Goal: Find contact information: Find contact information

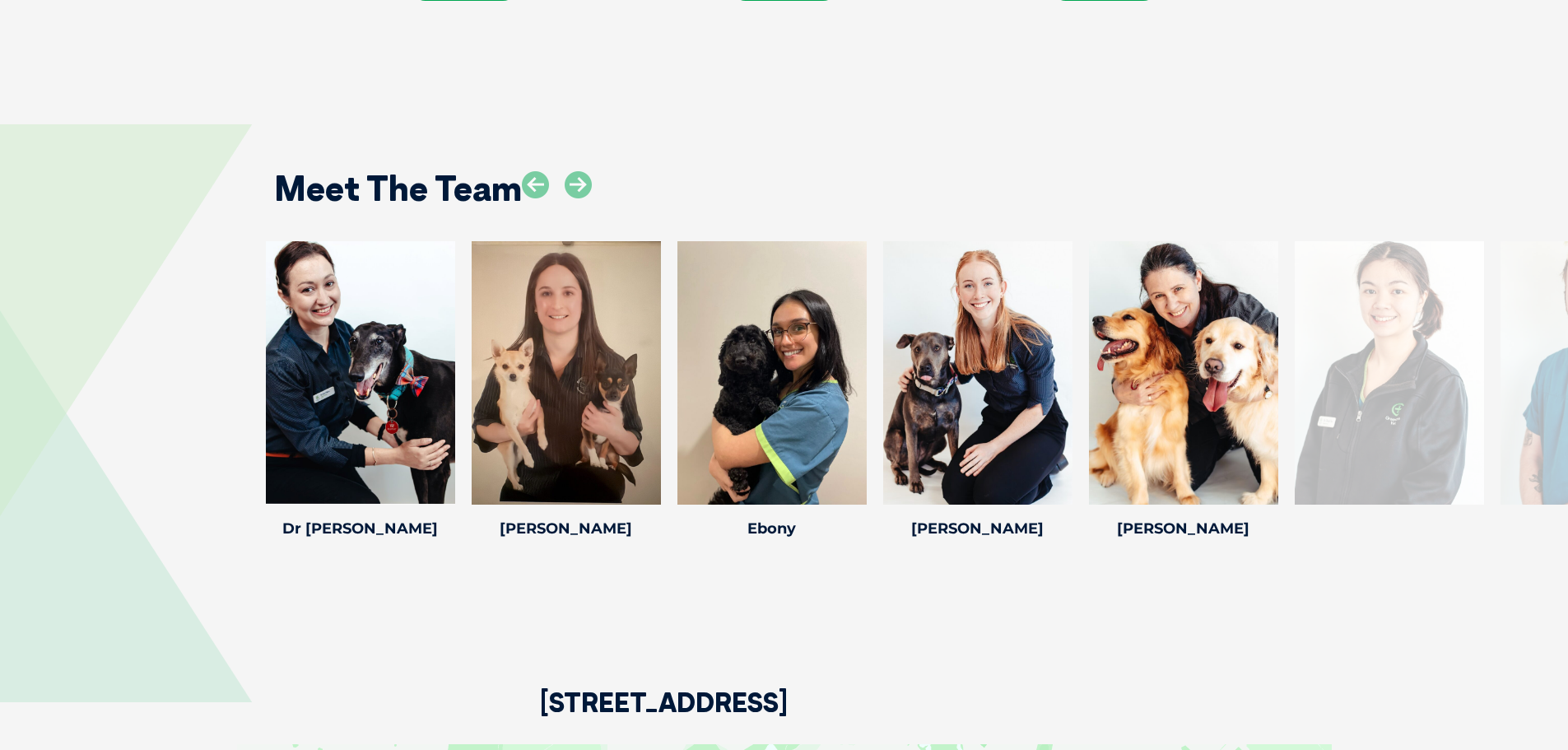
scroll to position [2140, 0]
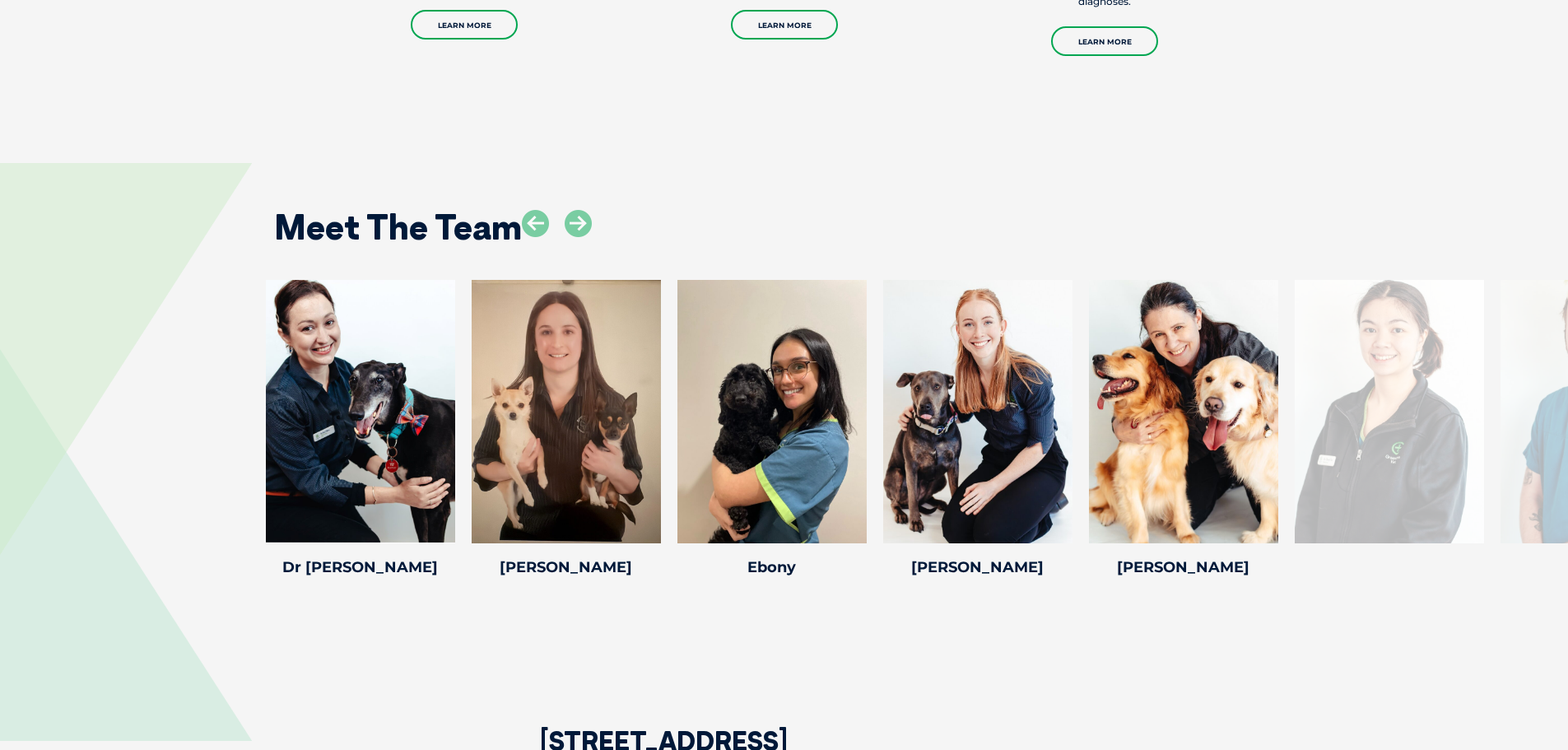
click at [1261, 510] on icon at bounding box center [1268, 533] width 55 height 55
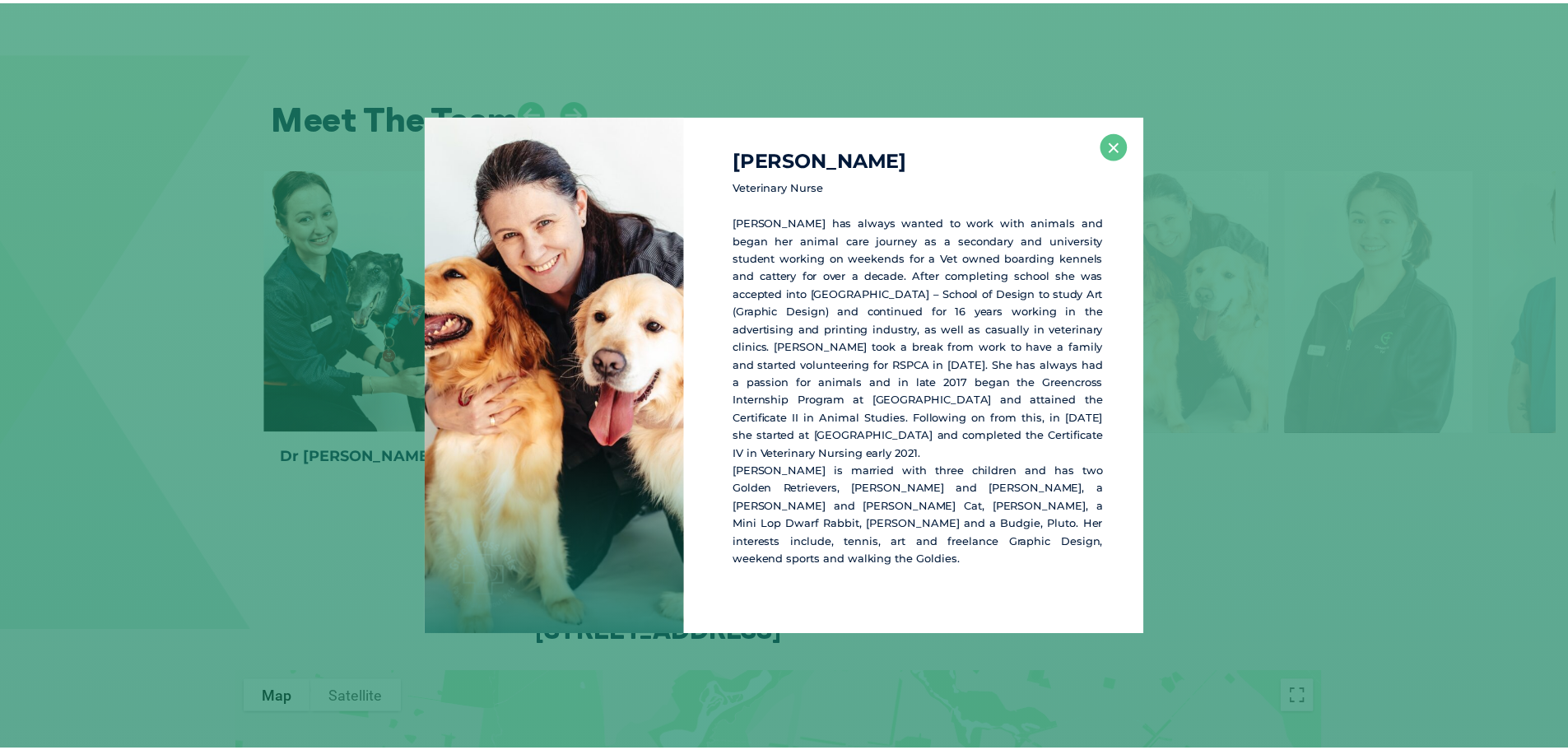
scroll to position [2255, 0]
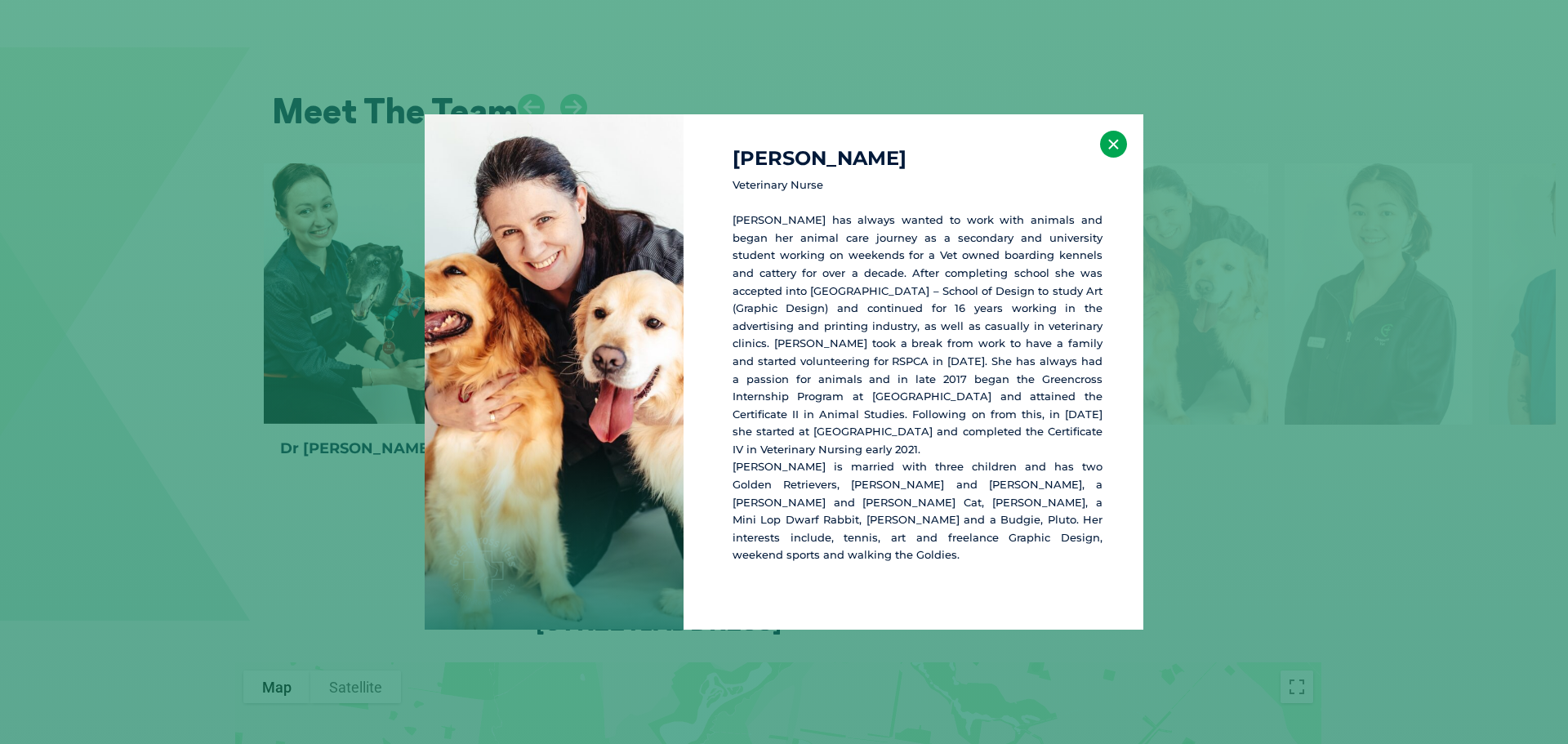
click at [1118, 157] on button "×" at bounding box center [1113, 144] width 27 height 27
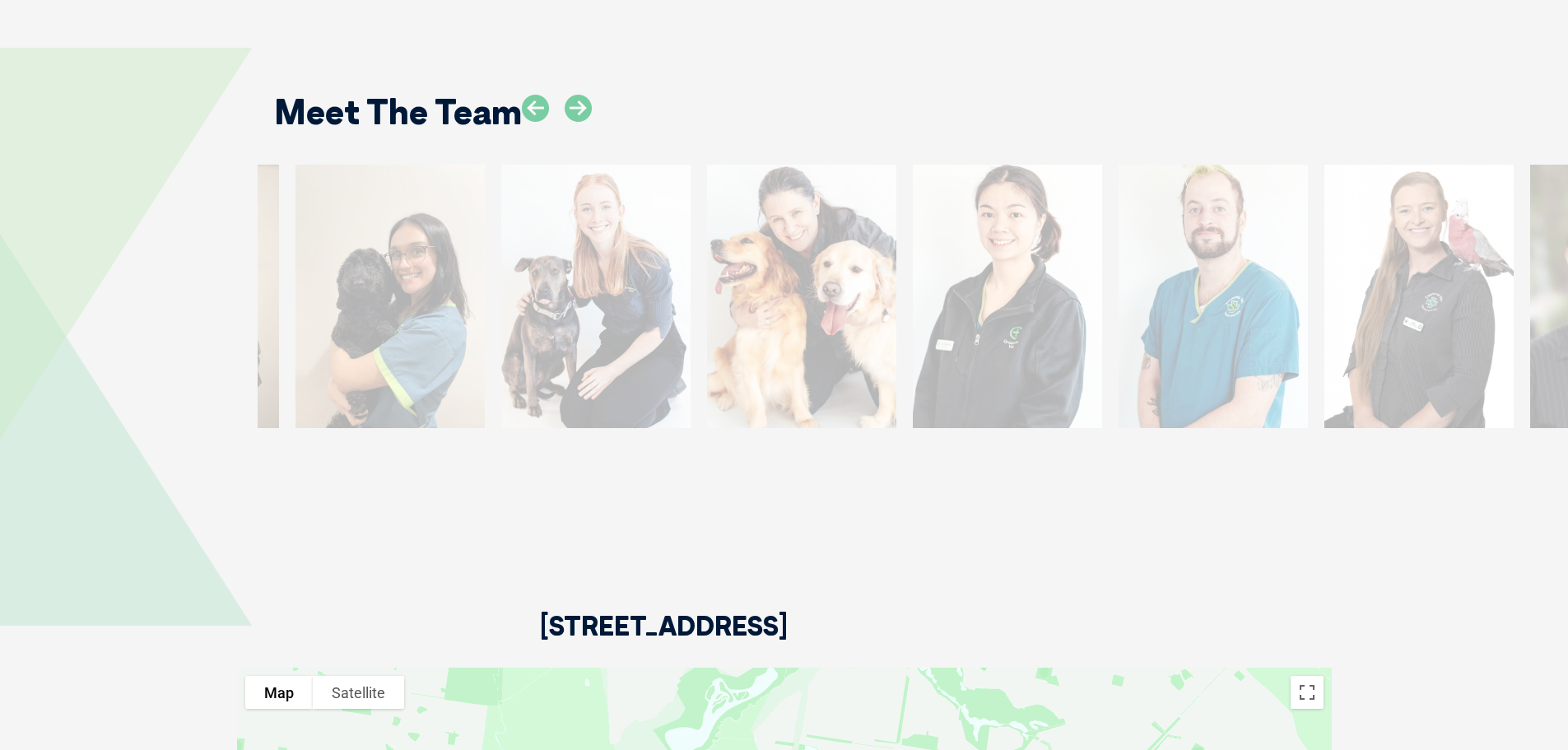
drag, startPoint x: 1437, startPoint y: 260, endPoint x: 1084, endPoint y: 280, distance: 353.6
click at [1032, 291] on div at bounding box center [1007, 296] width 189 height 264
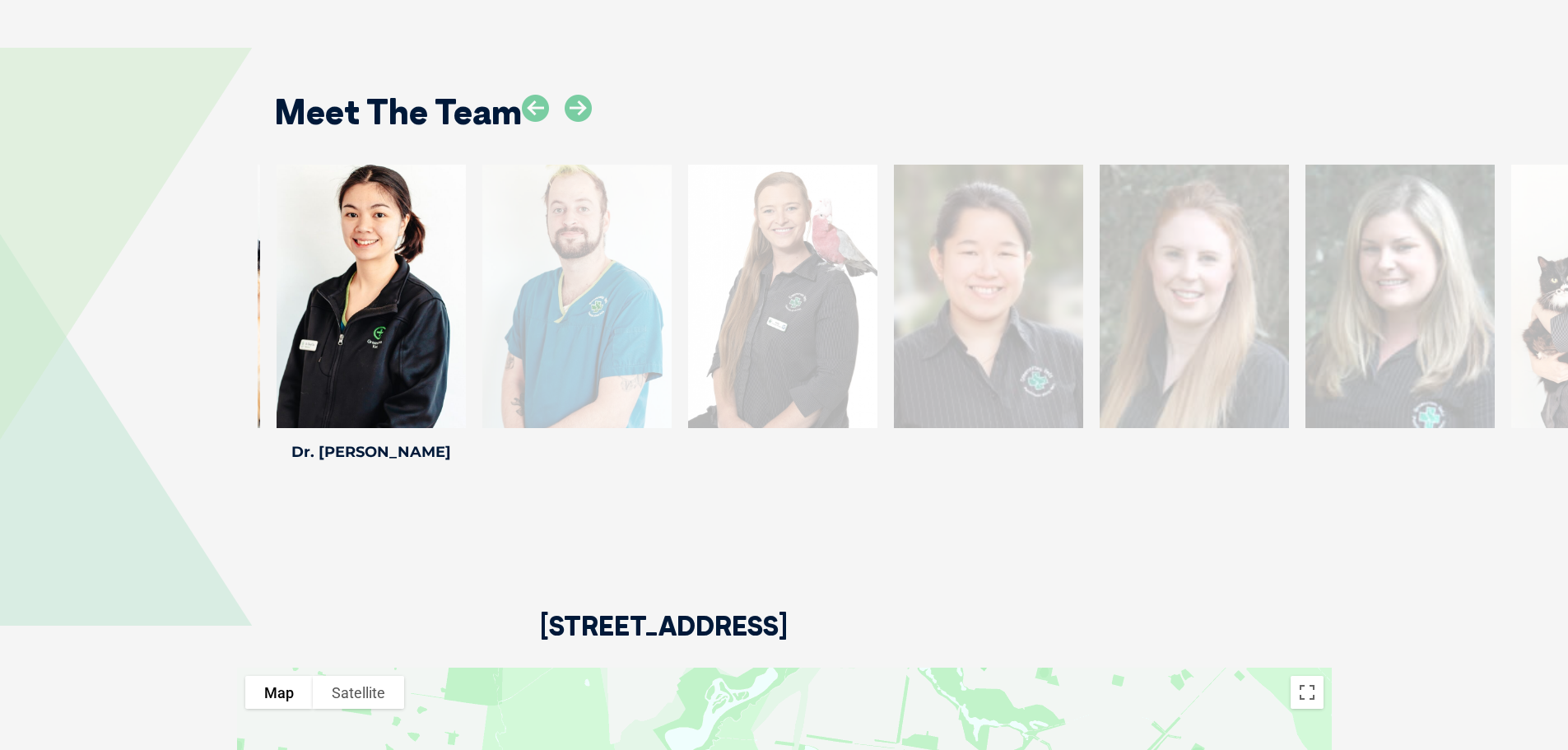
drag, startPoint x: 1492, startPoint y: 231, endPoint x: 657, endPoint y: 317, distance: 839.4
click at [680, 317] on div "Kelly M Kelly M Practice Manager Kelly started her veterinary nursing career in…" at bounding box center [783, 315] width 205 height 303
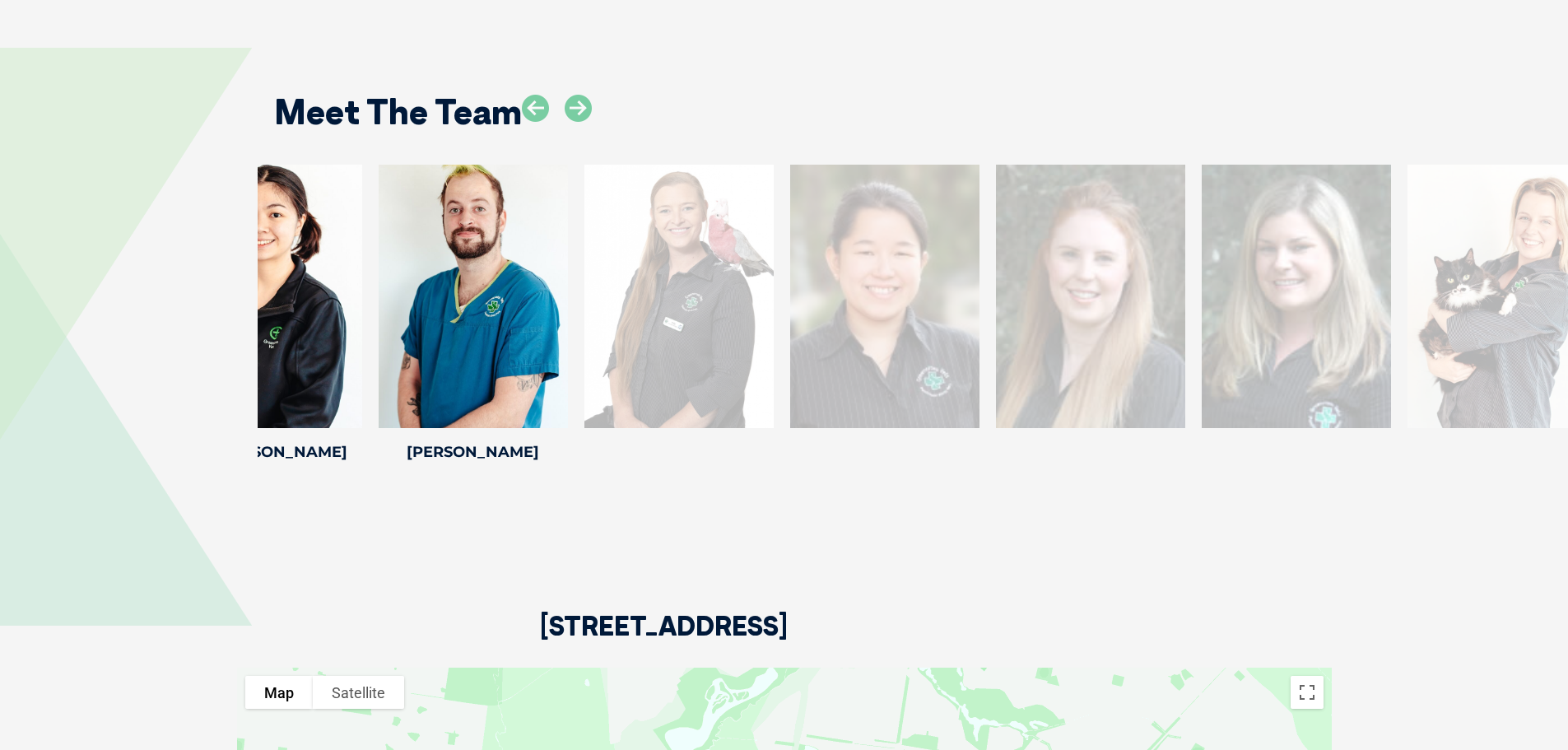
drag, startPoint x: 1413, startPoint y: 250, endPoint x: 32, endPoint y: 283, distance: 1381.4
click at [32, 283] on div "[PERSON_NAME] [PERSON_NAME] Professional Pet [PERSON_NAME] has been professiona…" at bounding box center [784, 315] width 1568 height 303
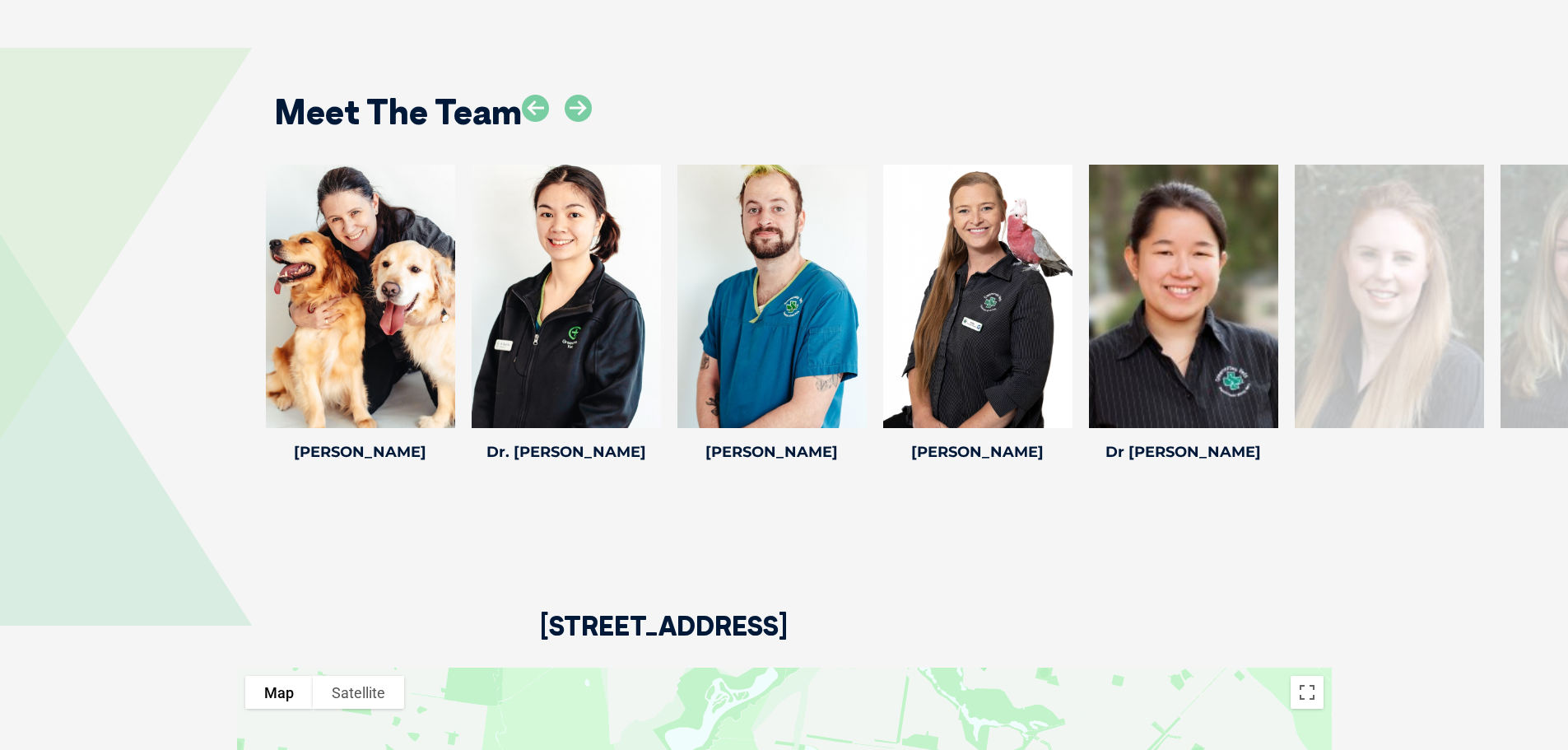
drag, startPoint x: 1457, startPoint y: 272, endPoint x: 191, endPoint y: 321, distance: 1266.9
click at [191, 321] on div "[PERSON_NAME] [PERSON_NAME] Professional Pet [PERSON_NAME] has been professiona…" at bounding box center [784, 315] width 1568 height 303
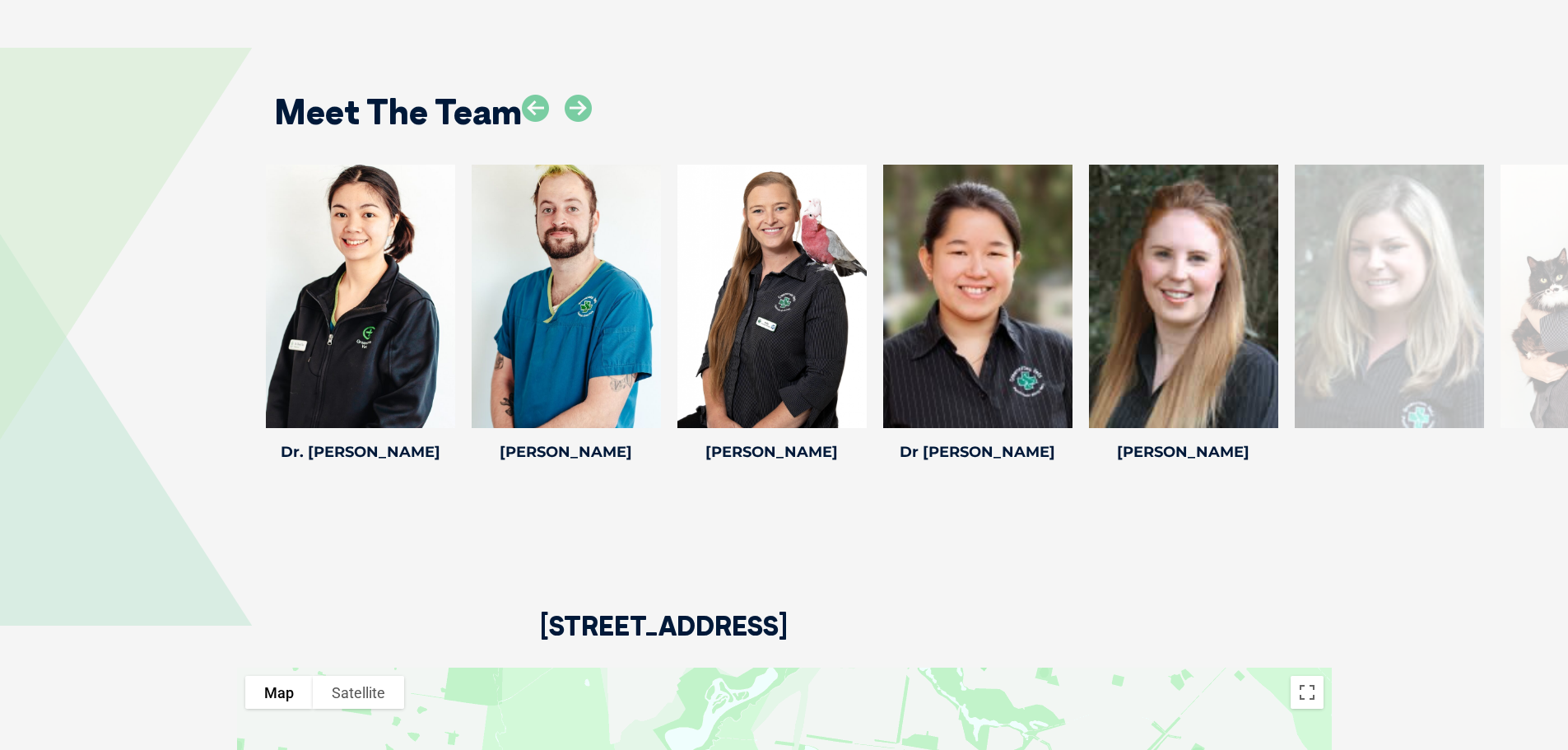
drag, startPoint x: 1549, startPoint y: 262, endPoint x: 215, endPoint y: 283, distance: 1334.2
click at [215, 283] on div "[PERSON_NAME] [PERSON_NAME] Professional Pet [PERSON_NAME] has been professiona…" at bounding box center [784, 315] width 1568 height 303
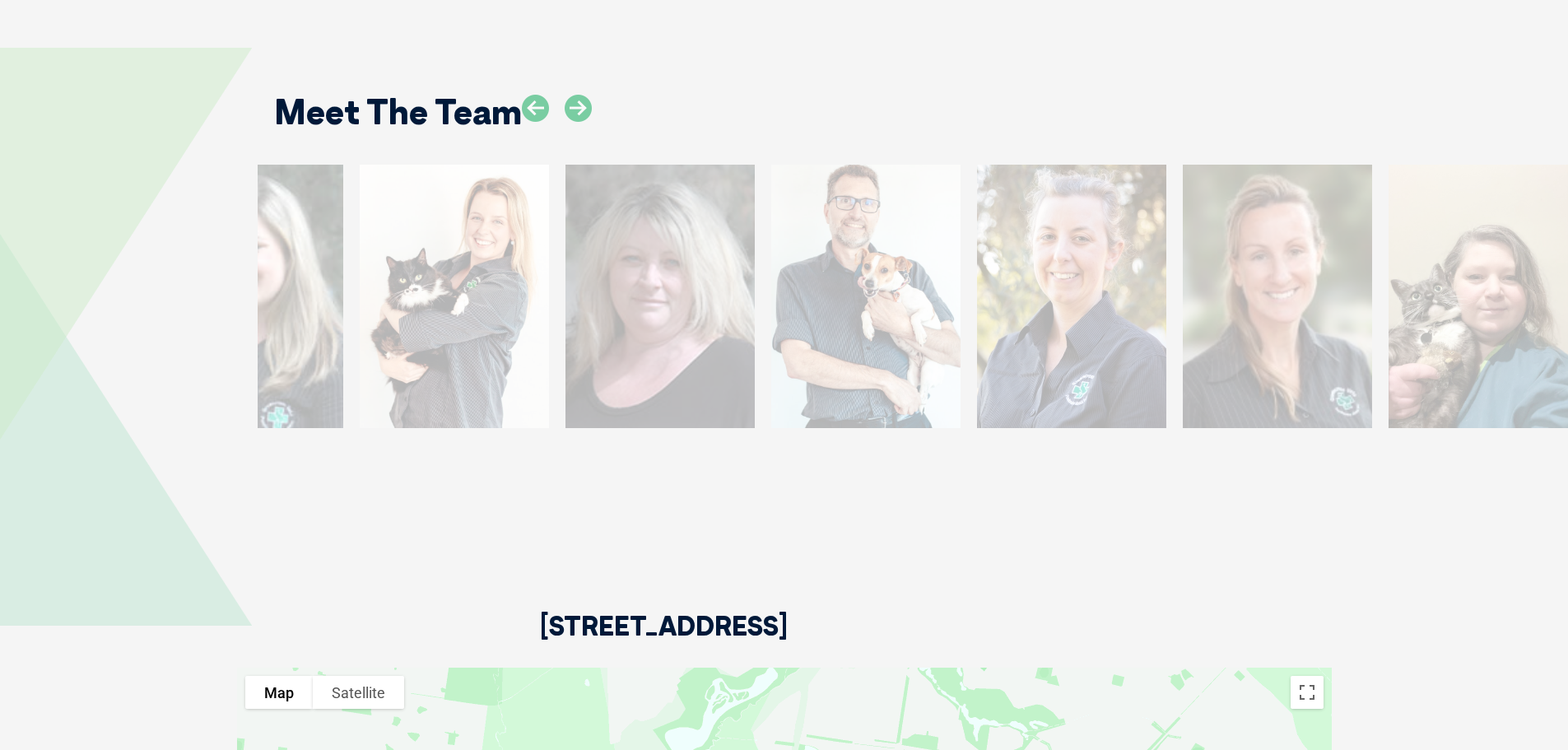
drag, startPoint x: 1424, startPoint y: 231, endPoint x: 287, endPoint y: 274, distance: 1137.8
click at [287, 274] on div at bounding box center [248, 296] width 189 height 264
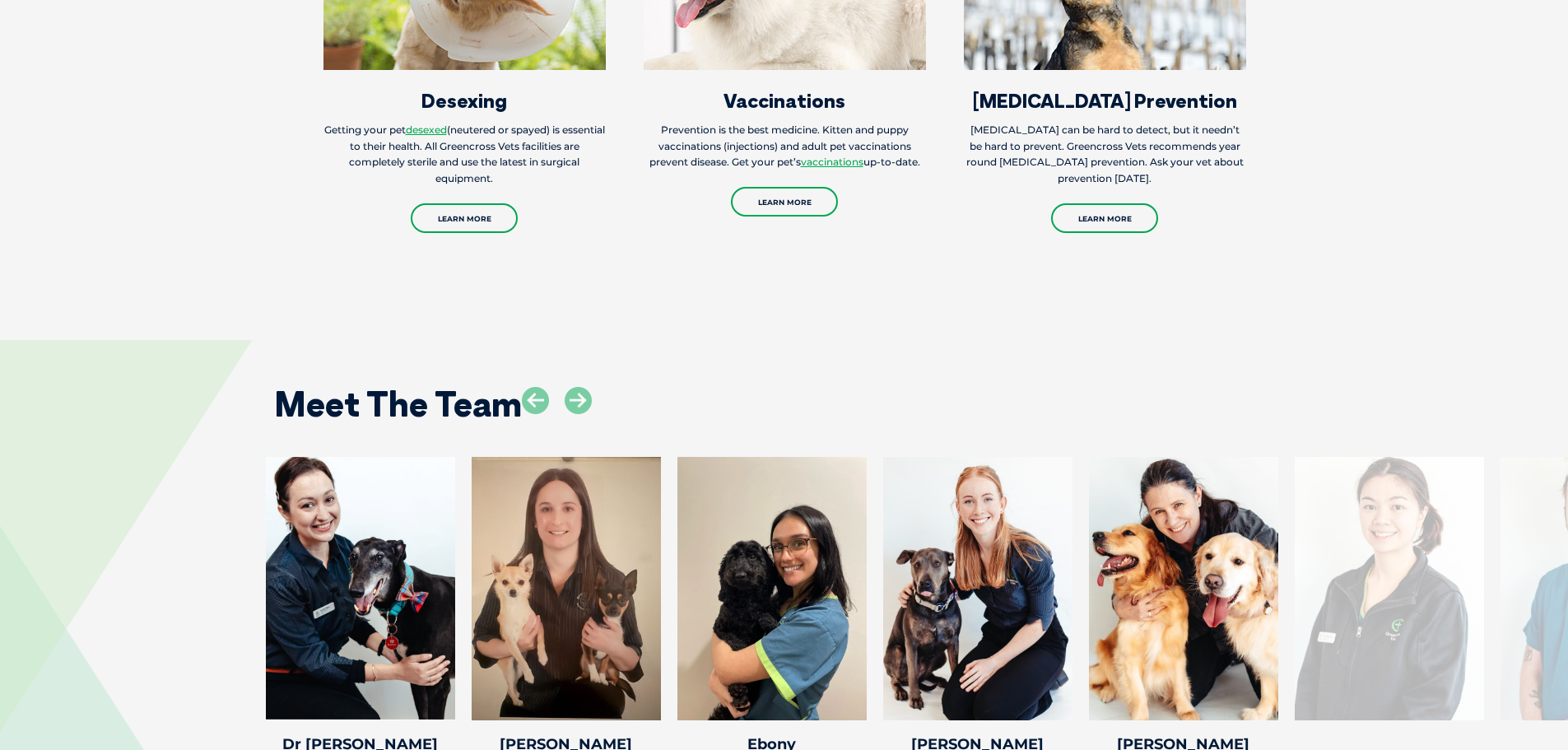
scroll to position [1975, 0]
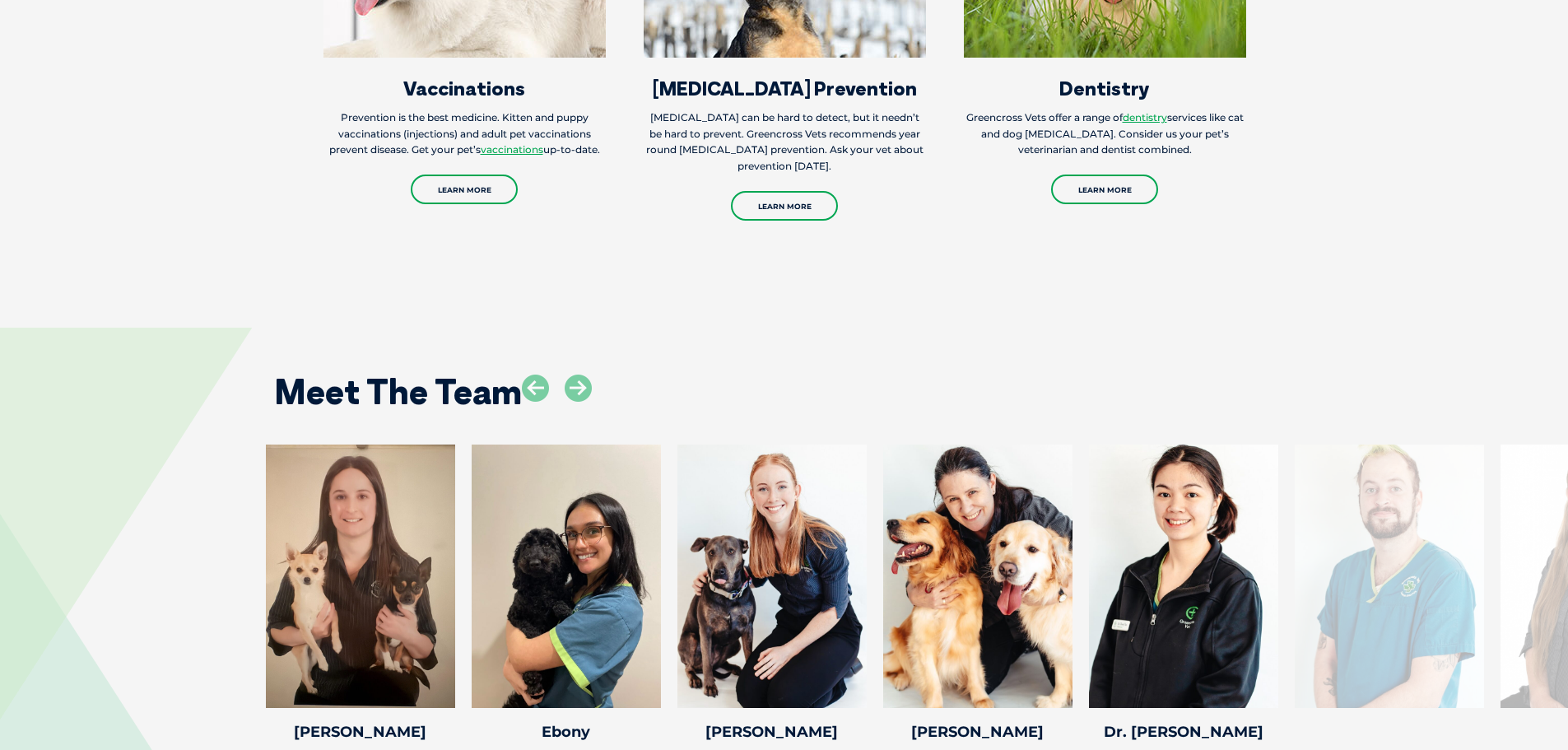
drag, startPoint x: 1394, startPoint y: 543, endPoint x: 135, endPoint y: 605, distance: 1260.5
click at [135, 605] on div "[PERSON_NAME] [PERSON_NAME] Professional Pet [PERSON_NAME] has been professiona…" at bounding box center [784, 595] width 1568 height 303
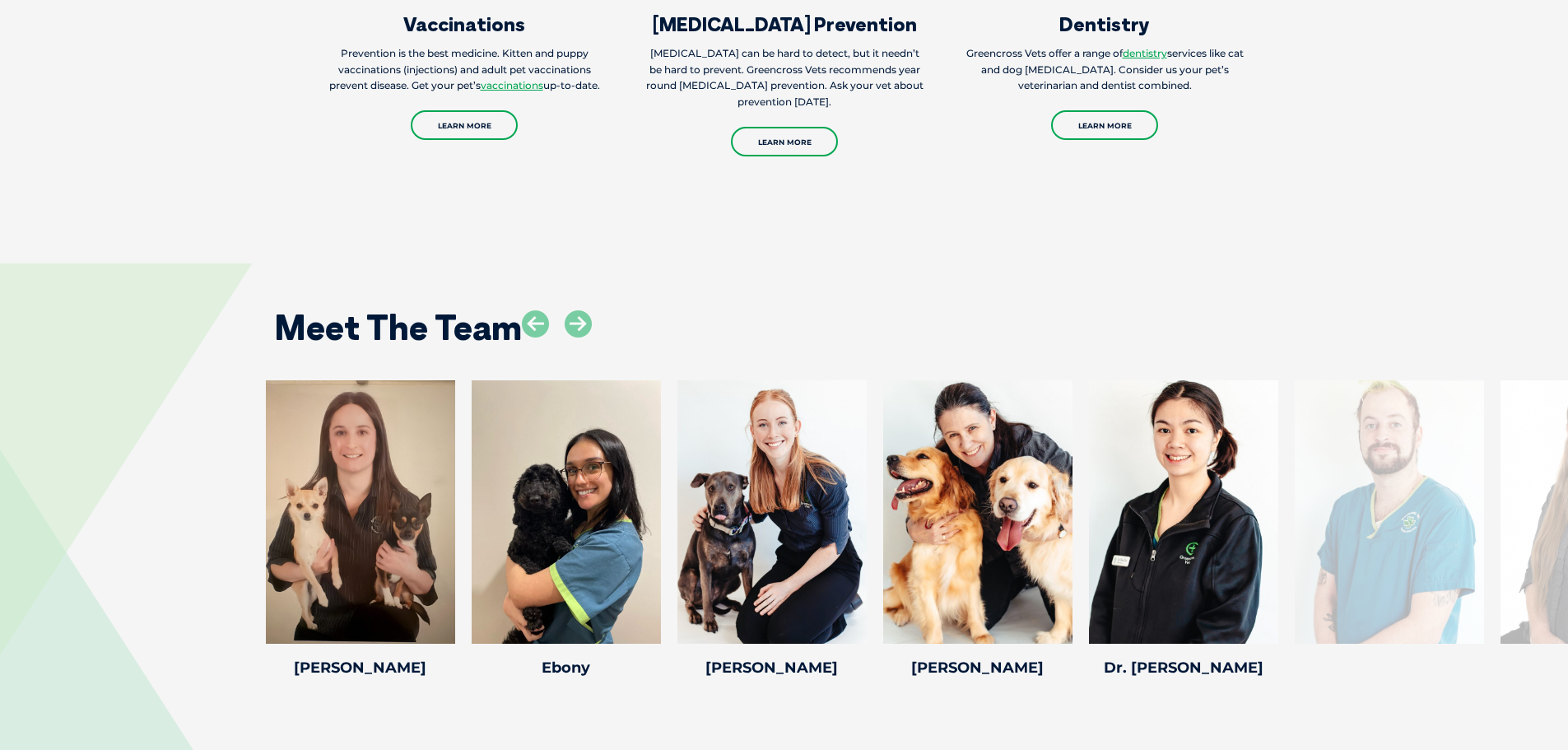
scroll to position [2057, 0]
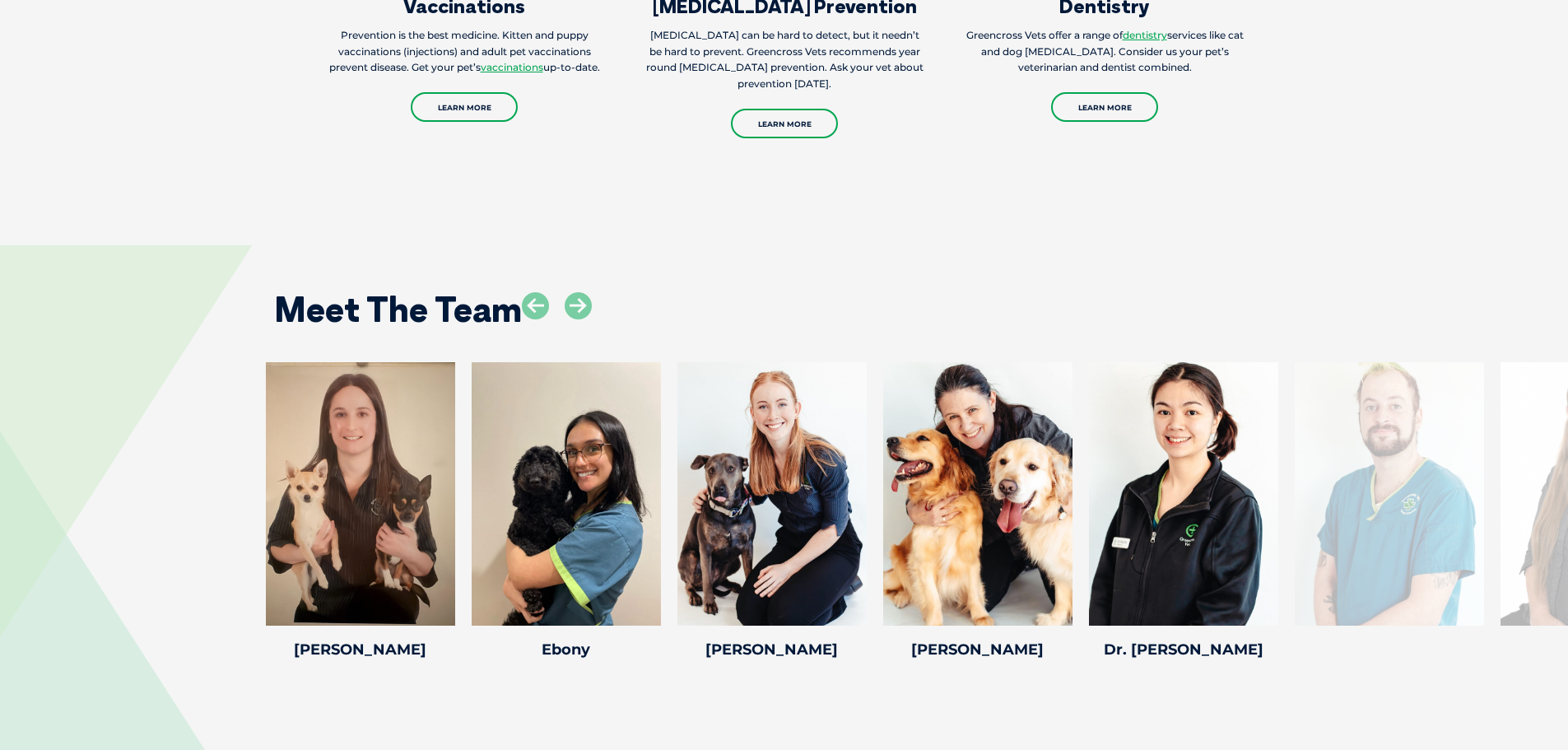
click at [585, 292] on icon at bounding box center [578, 305] width 27 height 27
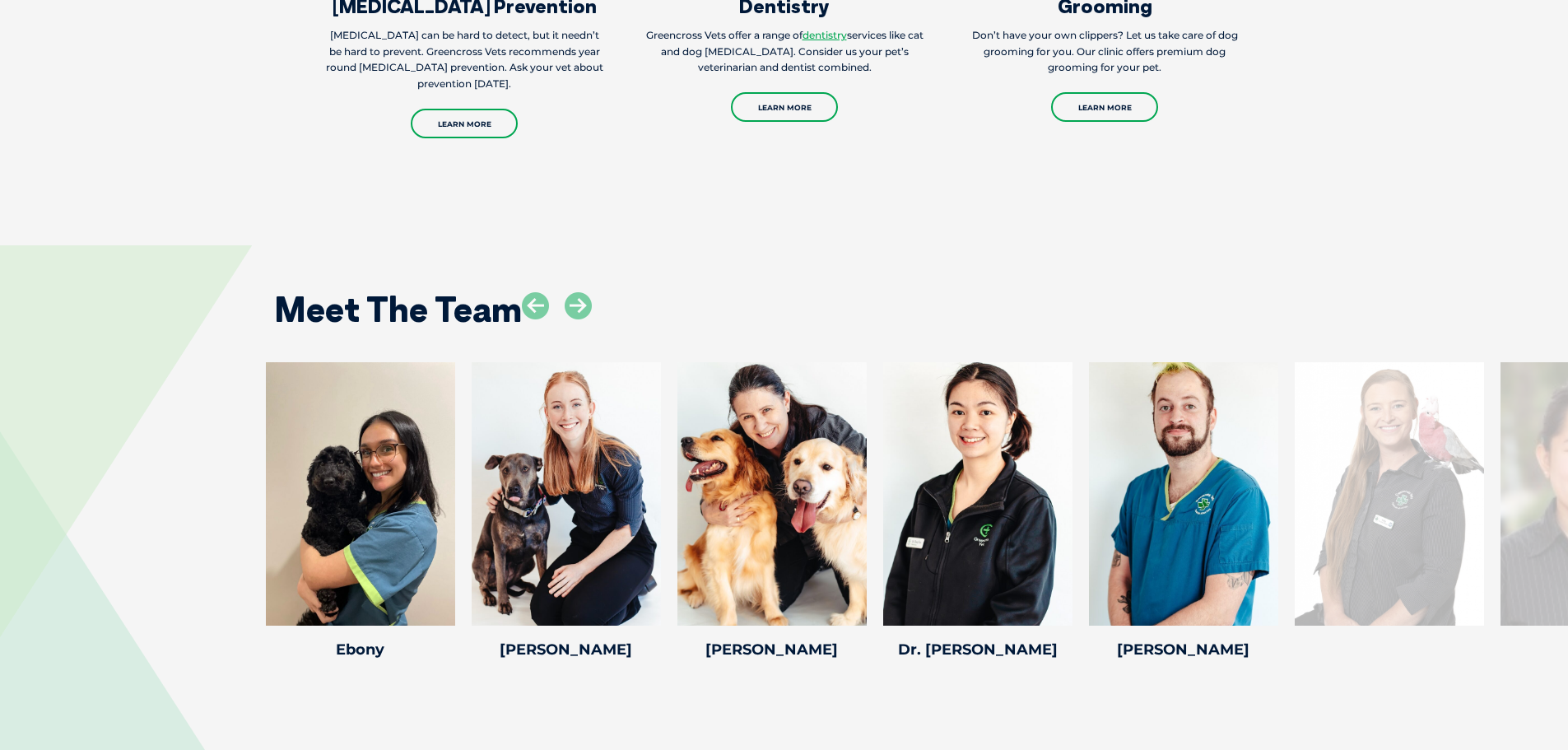
click at [585, 292] on icon at bounding box center [578, 305] width 27 height 27
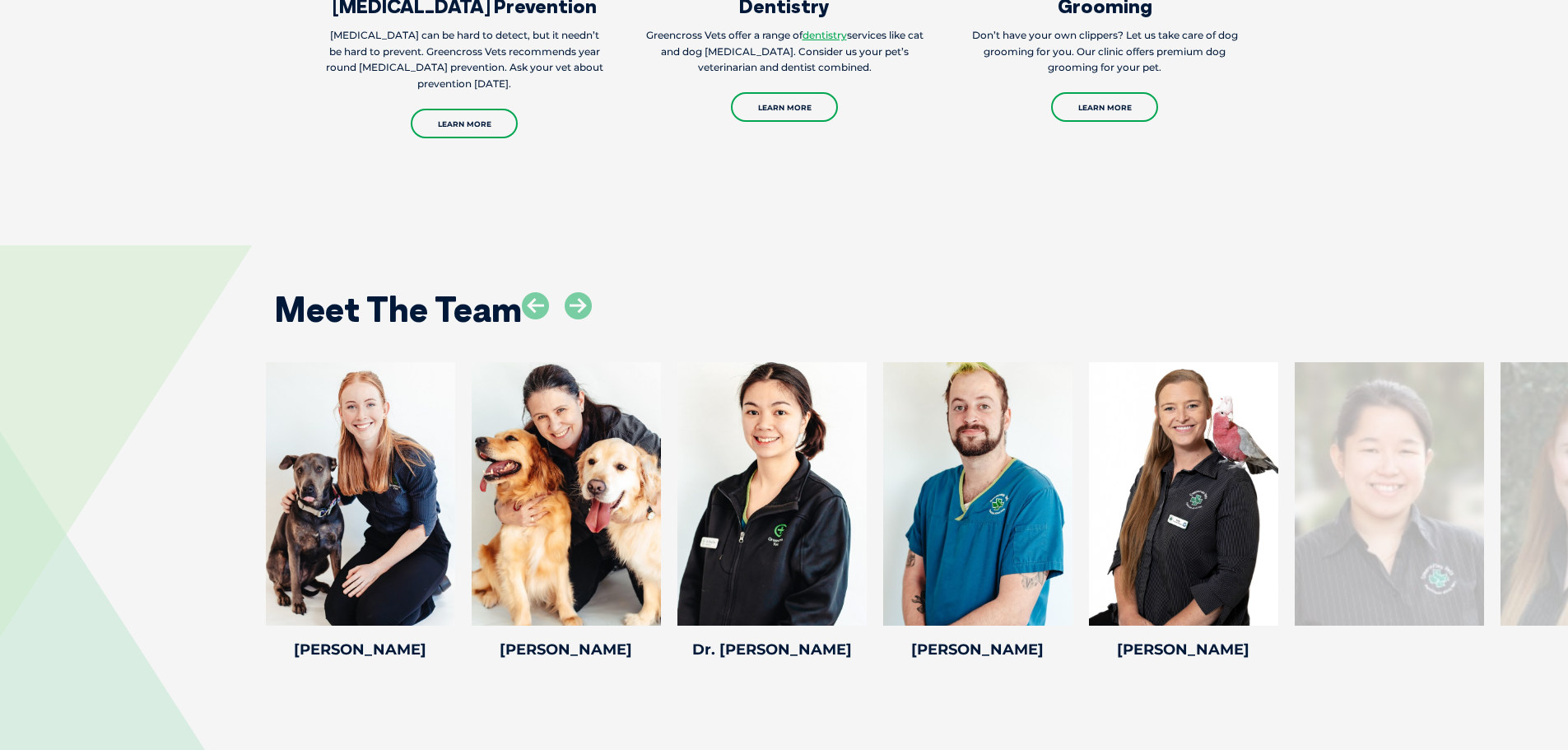
click at [585, 292] on icon at bounding box center [578, 305] width 27 height 27
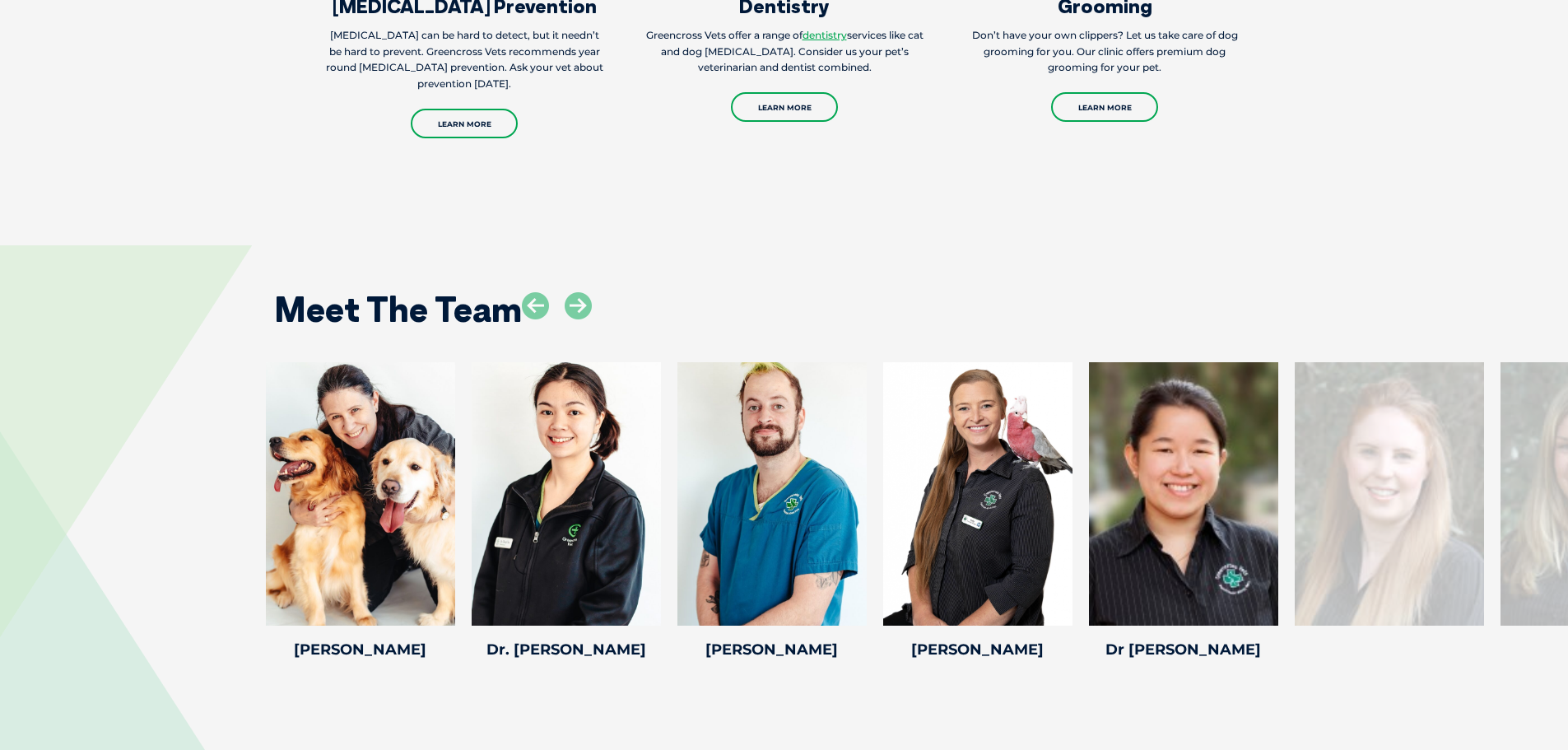
click at [585, 292] on icon at bounding box center [578, 305] width 27 height 27
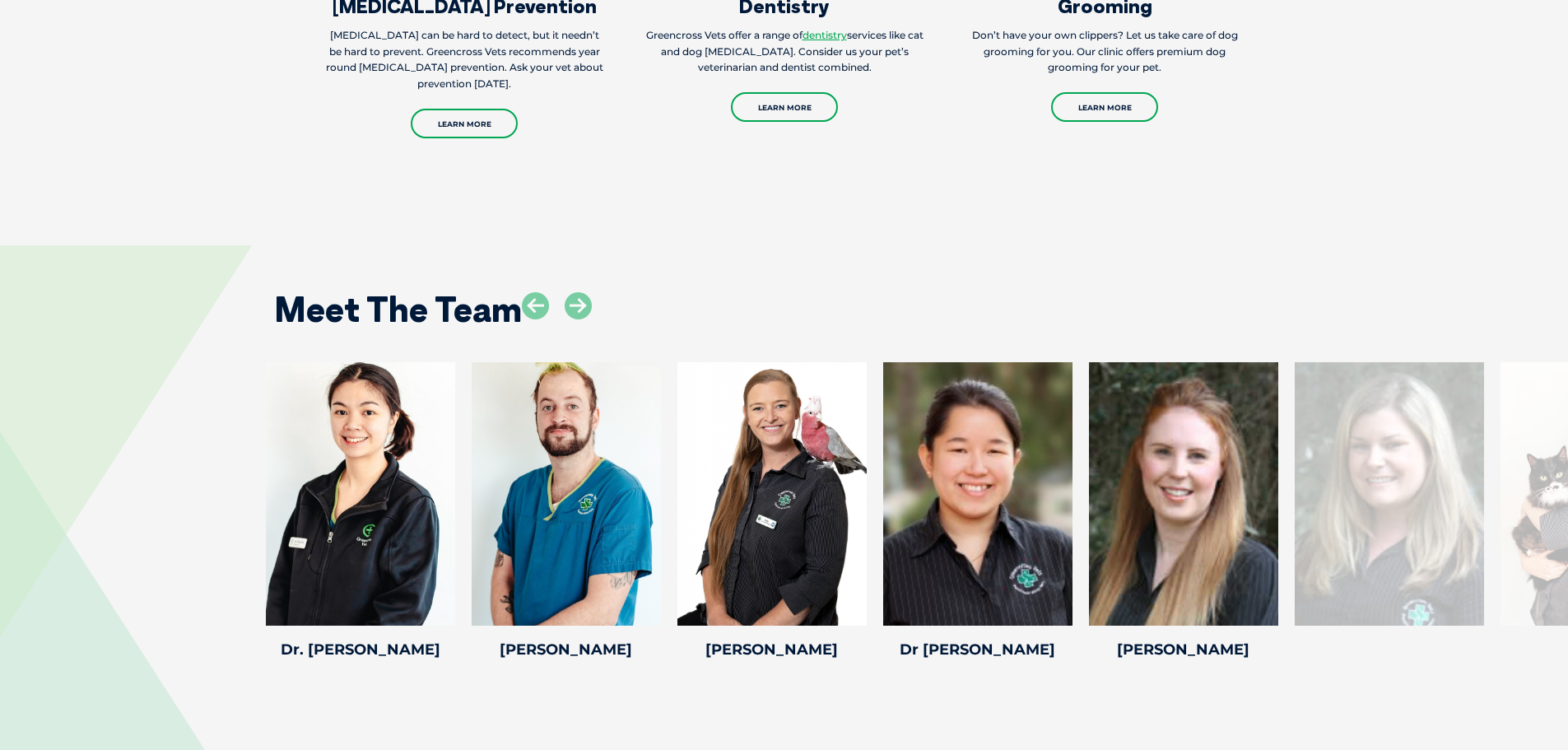
click at [585, 292] on icon at bounding box center [578, 305] width 27 height 27
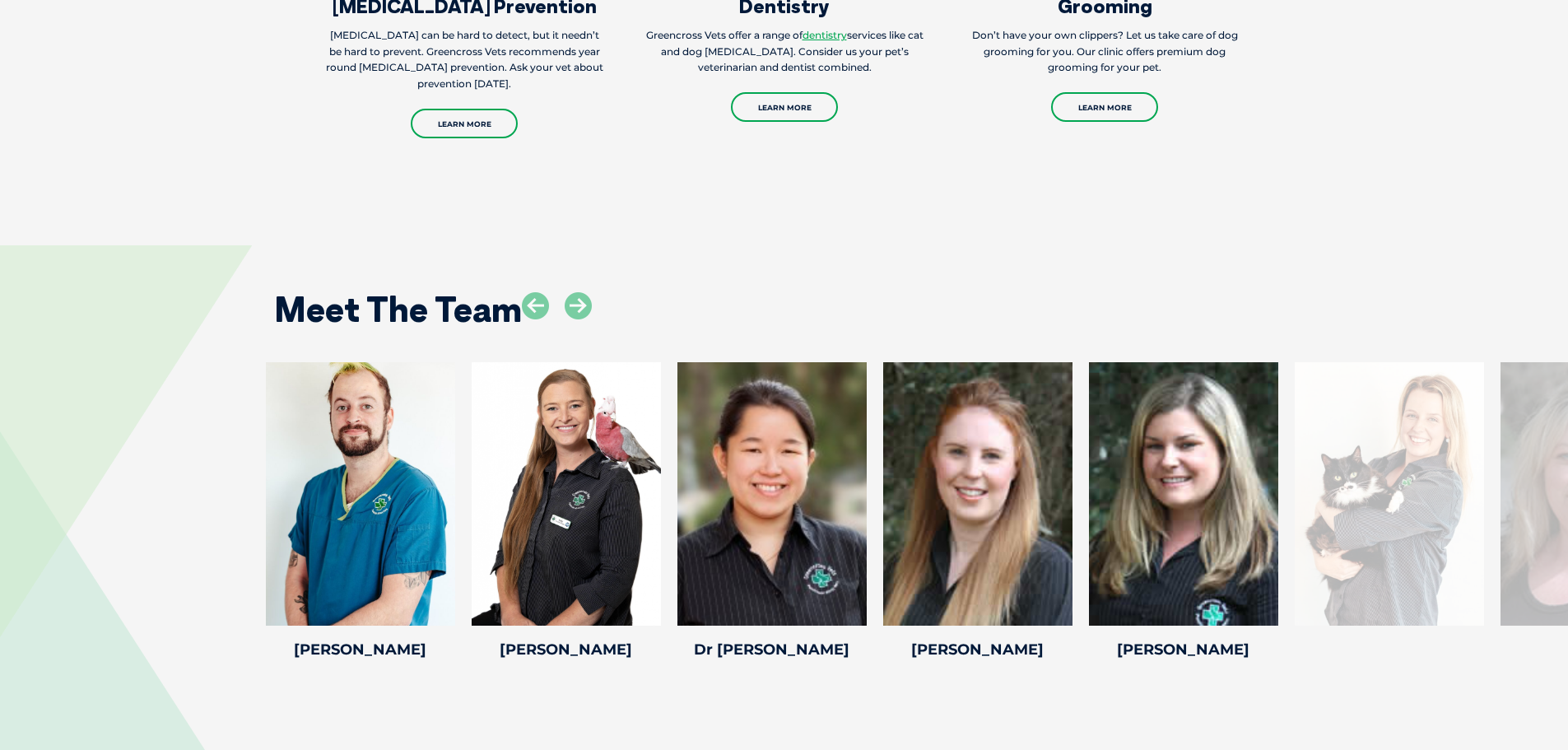
click at [585, 292] on icon at bounding box center [578, 305] width 27 height 27
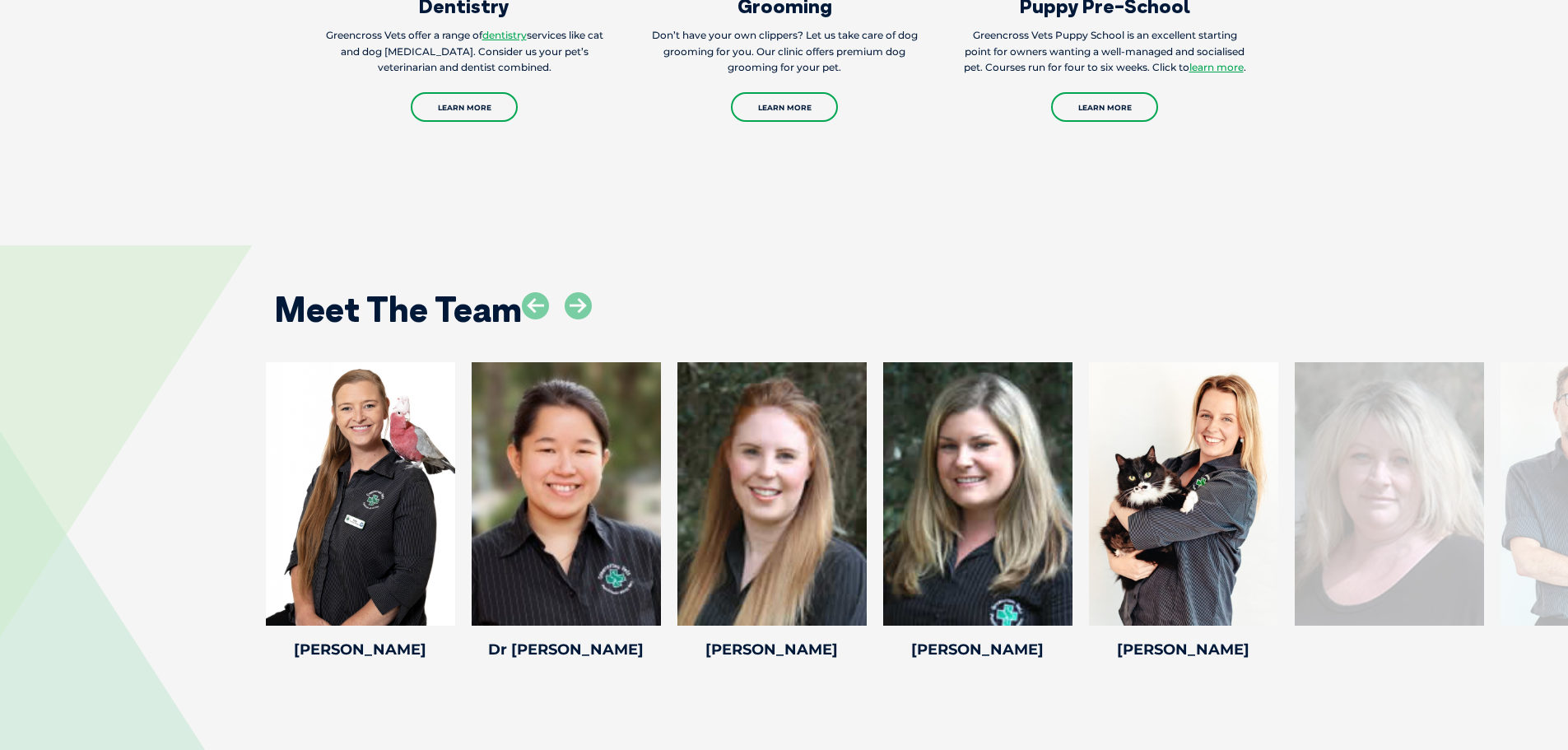
click at [582, 292] on icon at bounding box center [578, 305] width 27 height 27
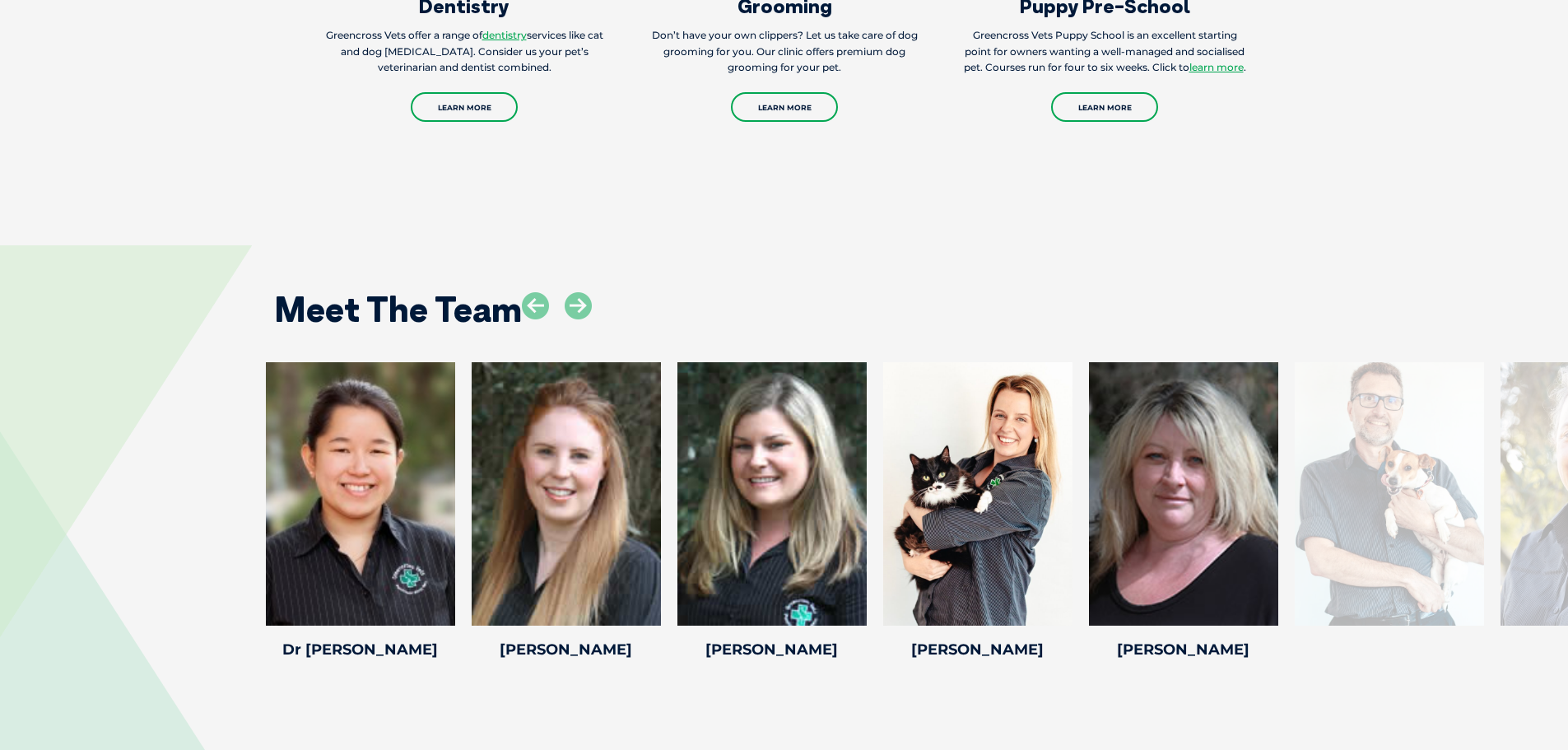
click at [582, 292] on icon at bounding box center [578, 305] width 27 height 27
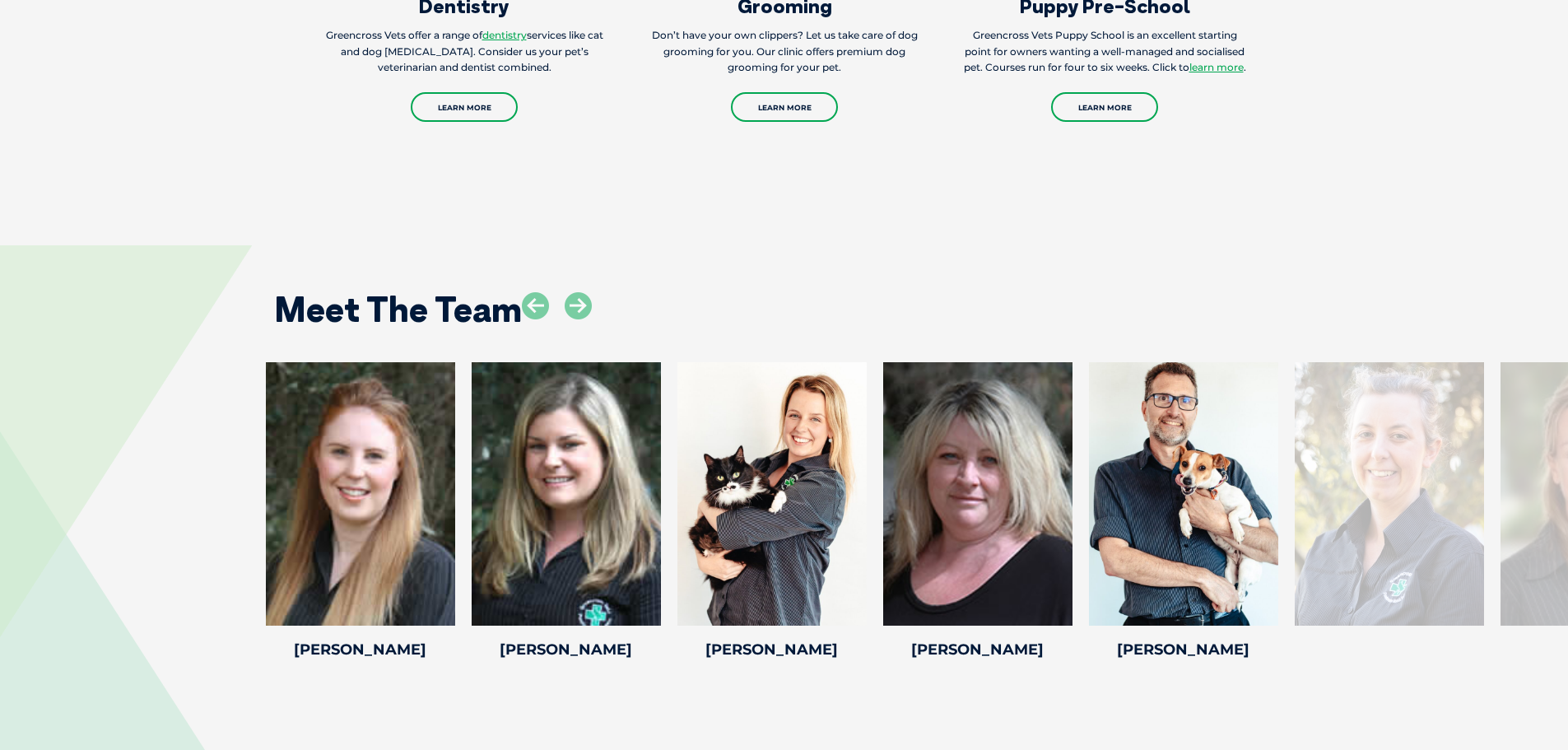
click at [582, 292] on icon at bounding box center [578, 305] width 27 height 27
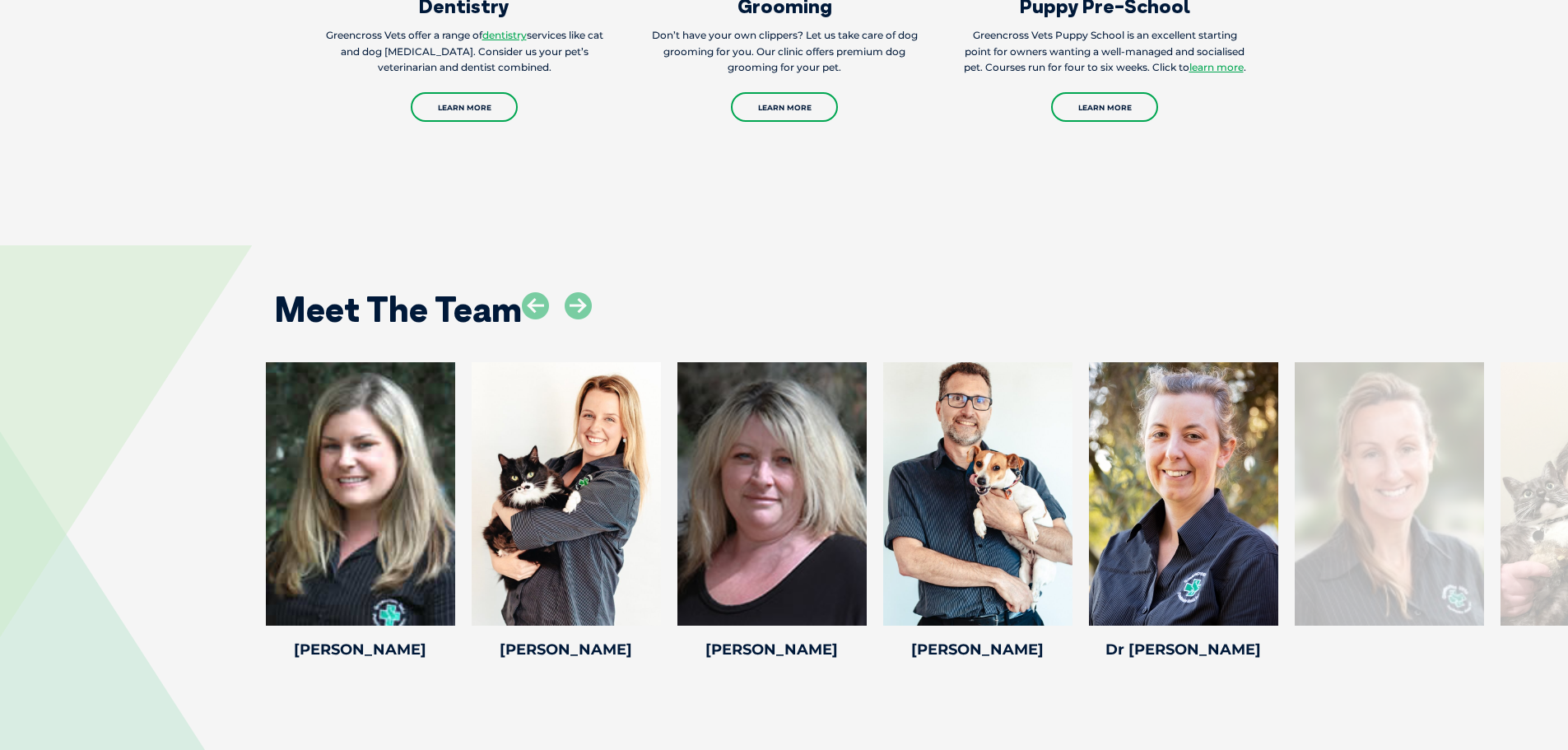
click at [582, 292] on icon at bounding box center [578, 305] width 27 height 27
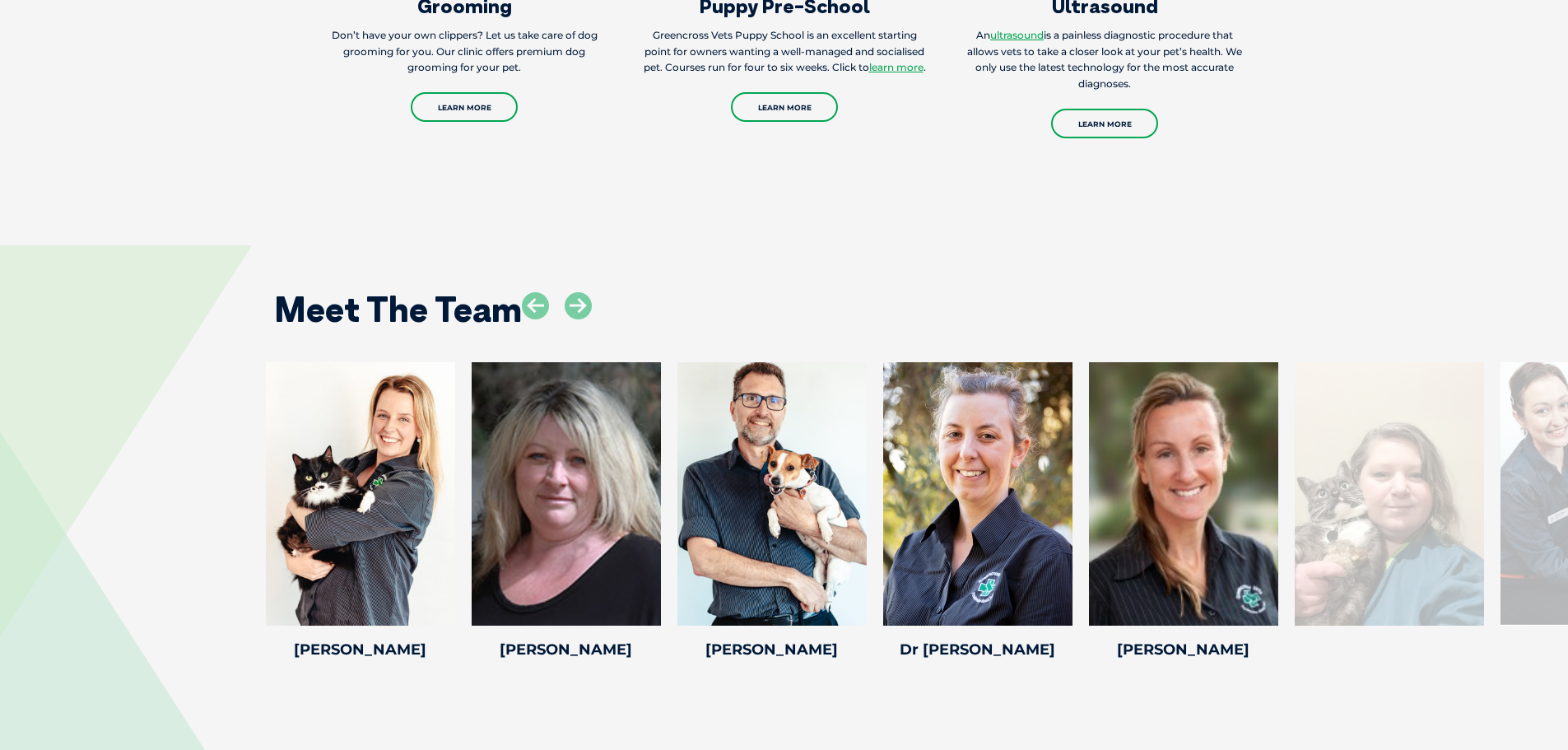
click at [582, 292] on icon at bounding box center [578, 305] width 27 height 27
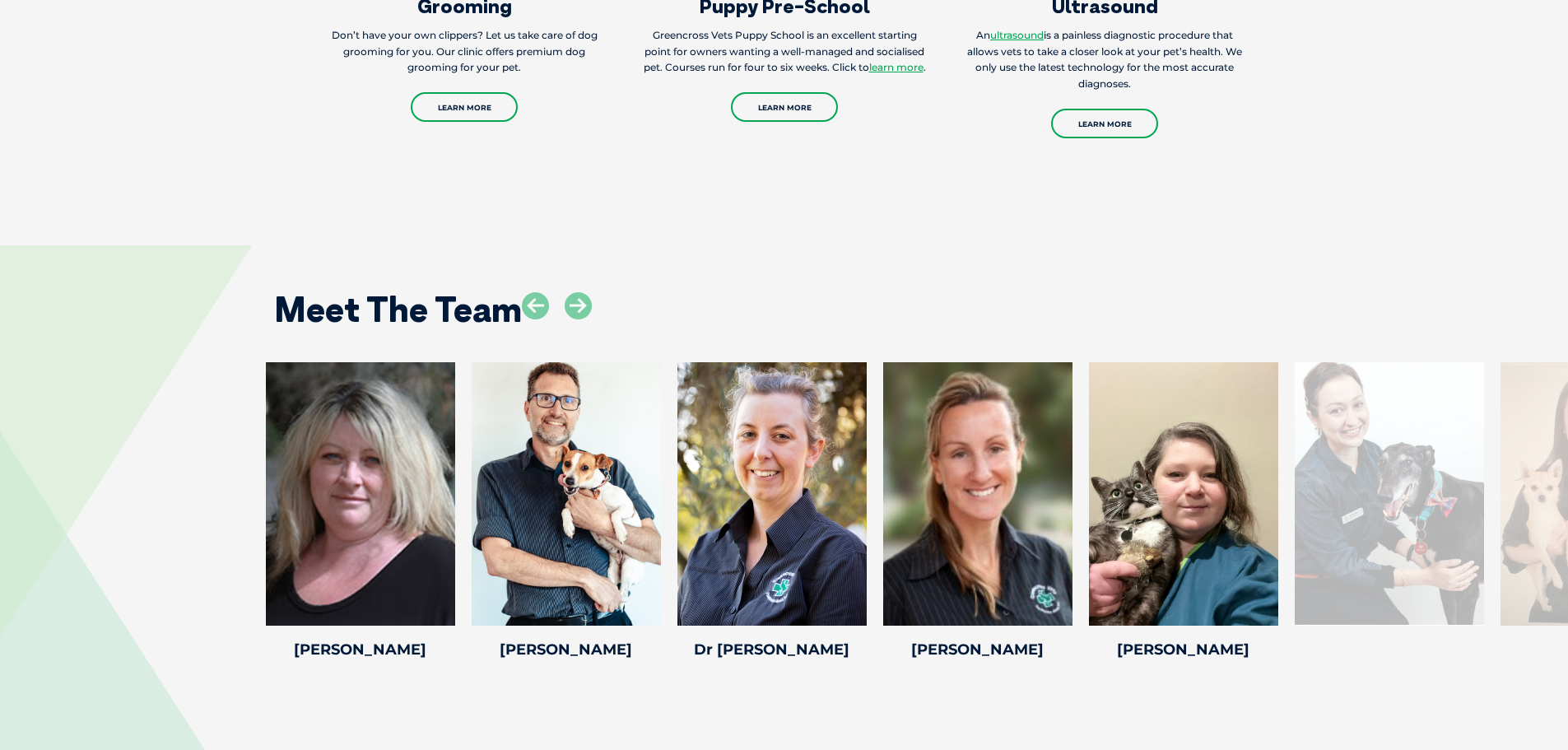
click at [582, 292] on icon at bounding box center [578, 305] width 27 height 27
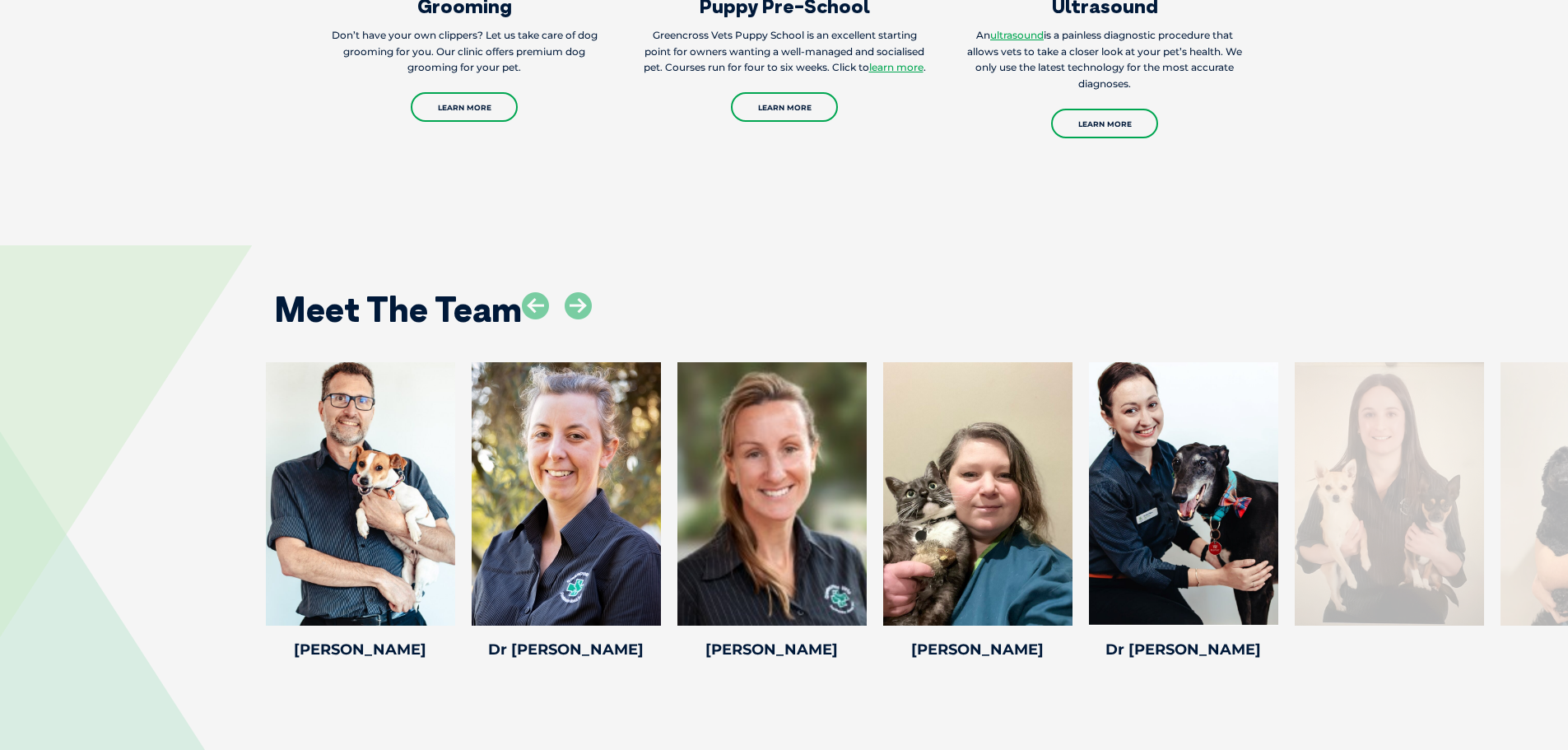
click at [582, 292] on icon at bounding box center [578, 305] width 27 height 27
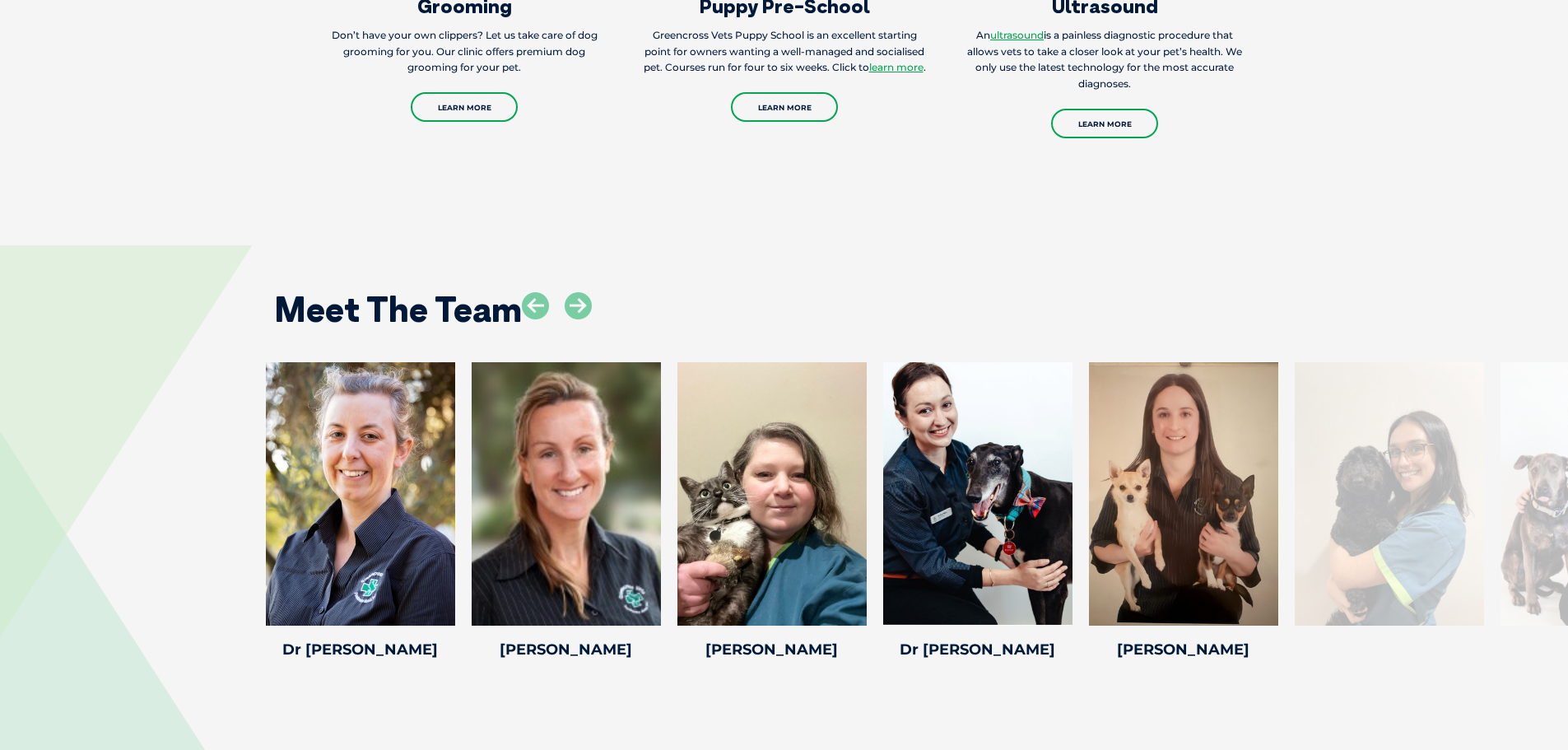
click at [582, 292] on icon at bounding box center [578, 305] width 27 height 27
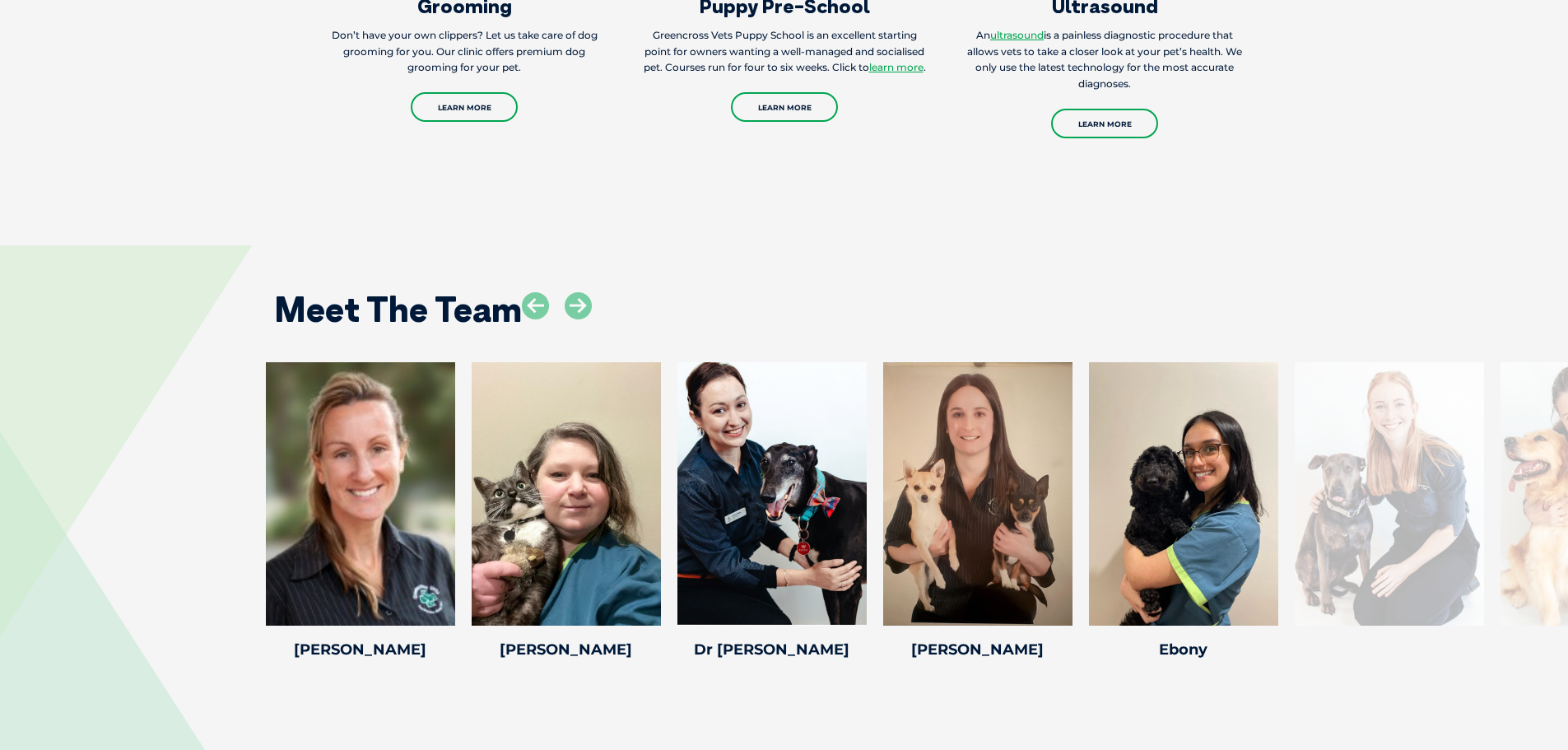
click at [582, 292] on icon at bounding box center [578, 305] width 27 height 27
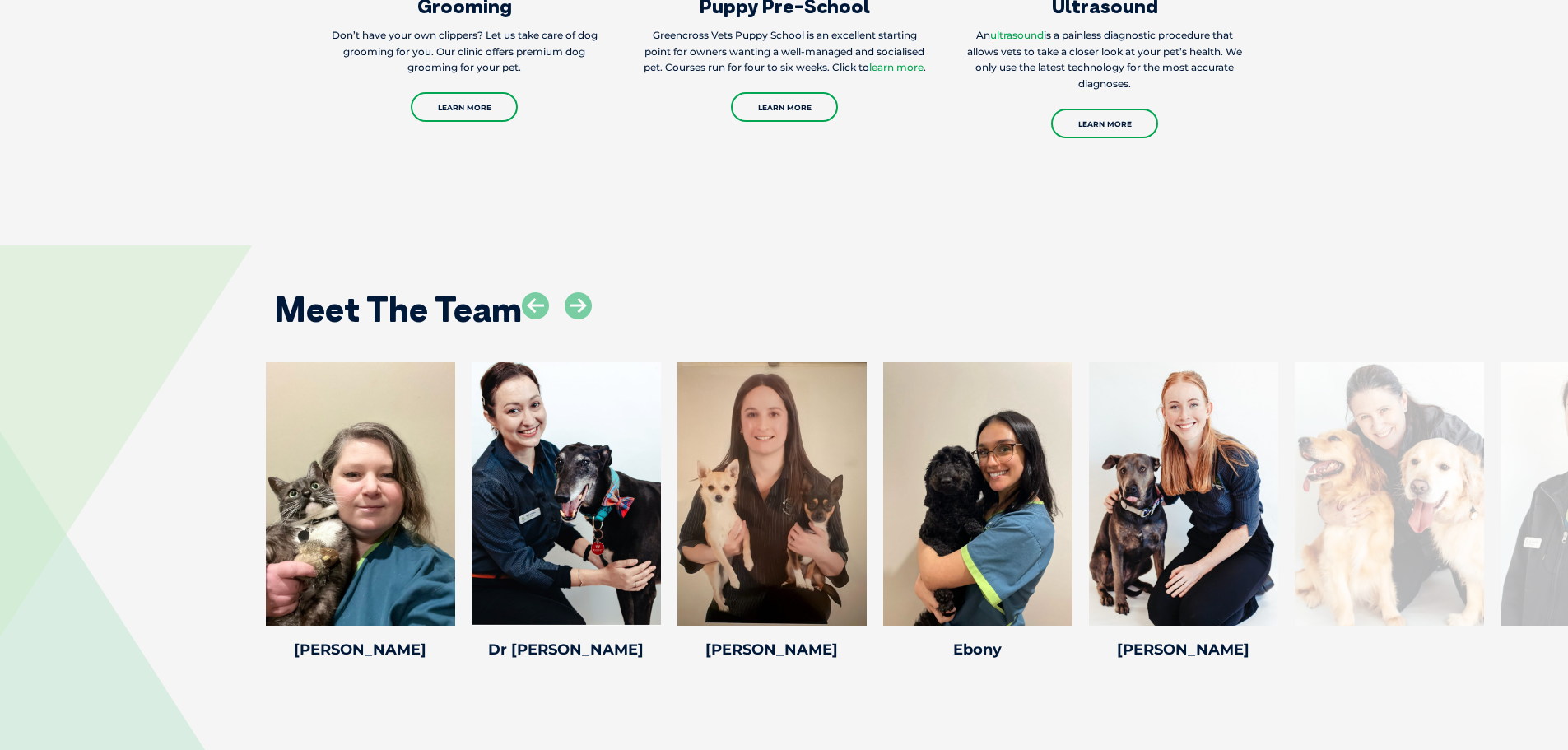
click at [582, 292] on icon at bounding box center [578, 305] width 27 height 27
